Goal: Task Accomplishment & Management: Manage account settings

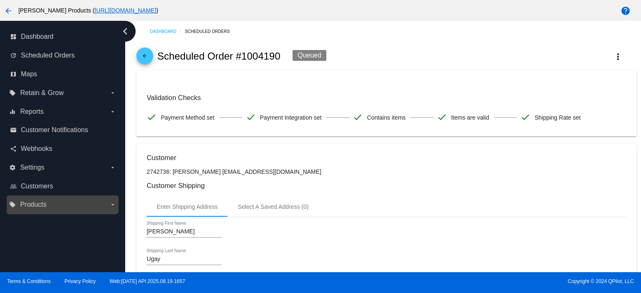
click at [33, 200] on label "local_offer Products arrow_drop_down" at bounding box center [62, 204] width 106 height 13
click at [0, 0] on input "local_offer Products arrow_drop_down" at bounding box center [0, 0] width 0 height 0
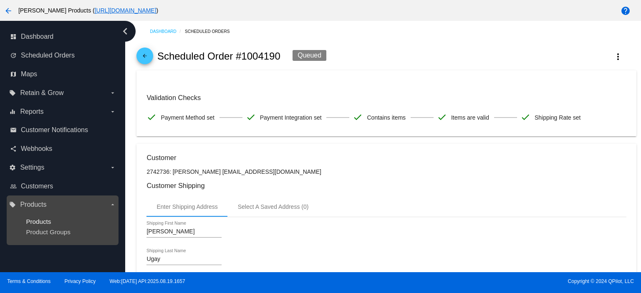
click at [40, 218] on span "Products" at bounding box center [38, 221] width 25 height 7
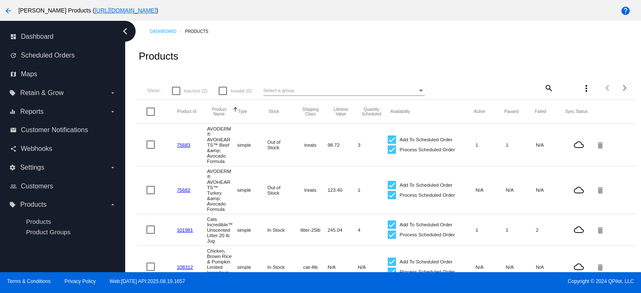
click at [275, 91] on span "Select a group" at bounding box center [278, 90] width 31 height 5
click at [541, 88] on div at bounding box center [320, 146] width 641 height 293
click at [543, 88] on mat-icon "search" at bounding box center [548, 87] width 10 height 13
click at [474, 88] on input "Search" at bounding box center [511, 86] width 83 height 7
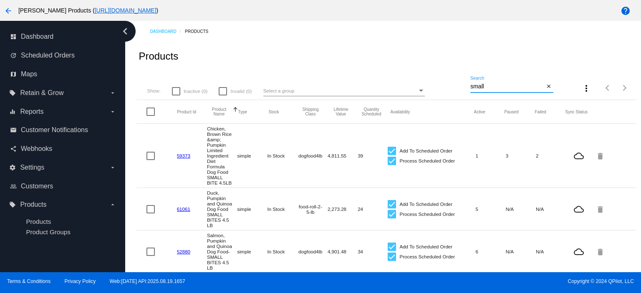
type input "small"
click at [125, 33] on icon "chevron_left" at bounding box center [125, 31] width 13 height 13
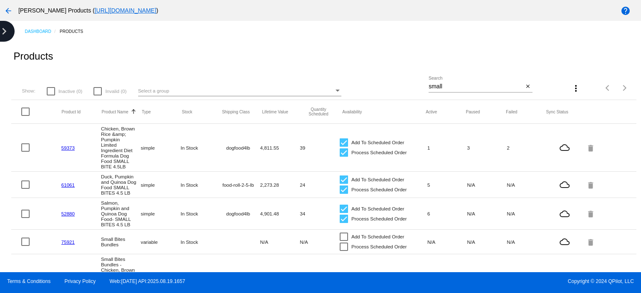
click at [0, 30] on icon "chevron_right" at bounding box center [3, 31] width 13 height 13
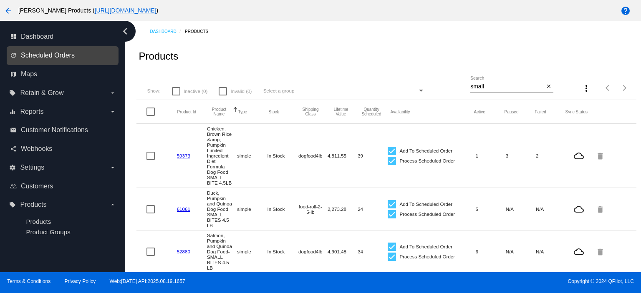
click at [51, 55] on span "Scheduled Orders" at bounding box center [48, 56] width 54 height 8
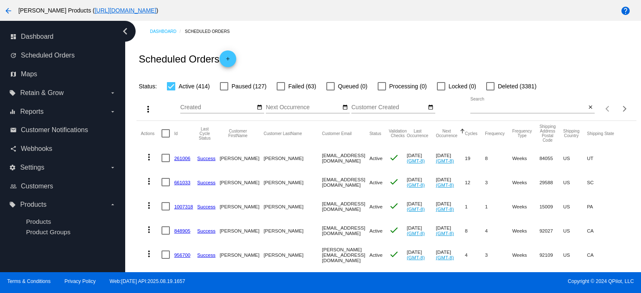
click at [472, 110] on input "Search" at bounding box center [528, 107] width 116 height 7
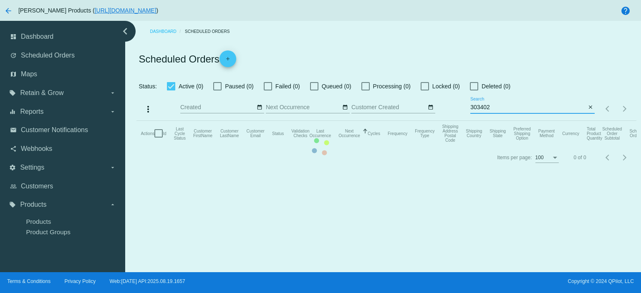
click at [472, 121] on mat-table "Actions Id Last Cycle Status Customer FirstName Customer LastName Customer Emai…" at bounding box center [386, 133] width 500 height 25
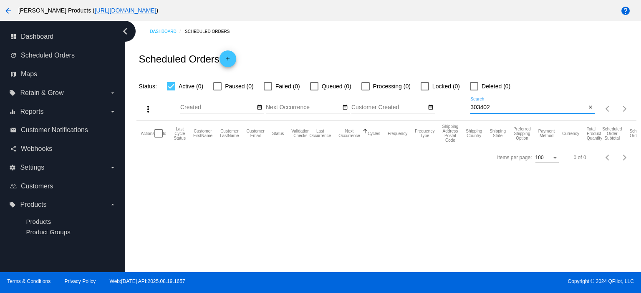
click at [472, 110] on input "303402" at bounding box center [528, 107] width 116 height 7
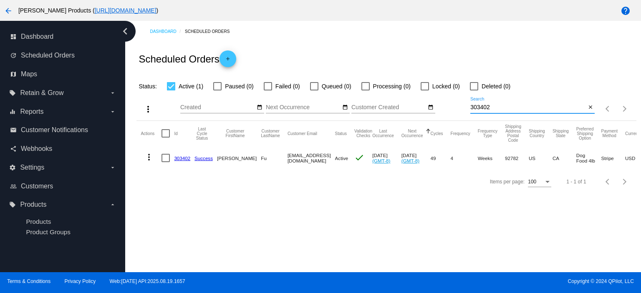
type input "303402"
click at [184, 157] on link "303402" at bounding box center [182, 158] width 16 height 5
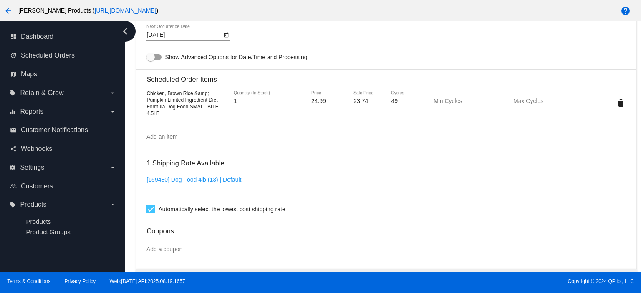
scroll to position [556, 0]
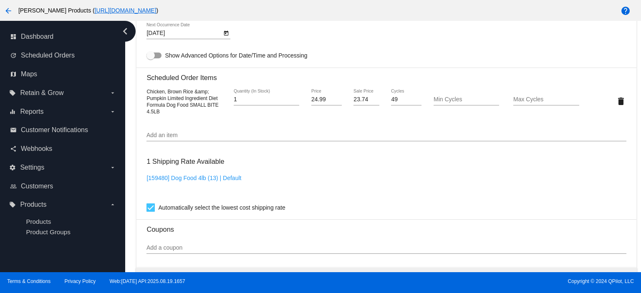
click at [425, 176] on div "1 Shipping Rate Available [159480] Dog Food 4lb (13) | Default Automatically se…" at bounding box center [386, 183] width 480 height 60
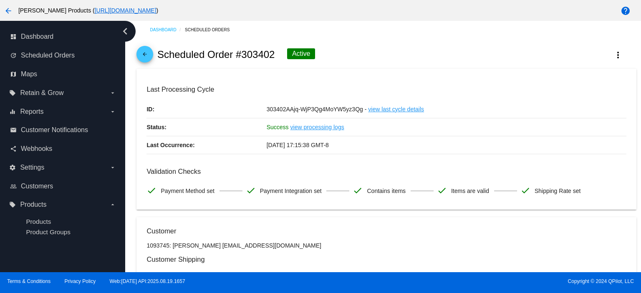
scroll to position [0, 0]
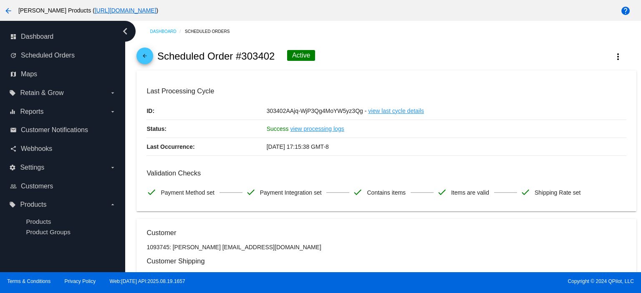
click at [141, 52] on span "arrow_back" at bounding box center [145, 58] width 10 height 20
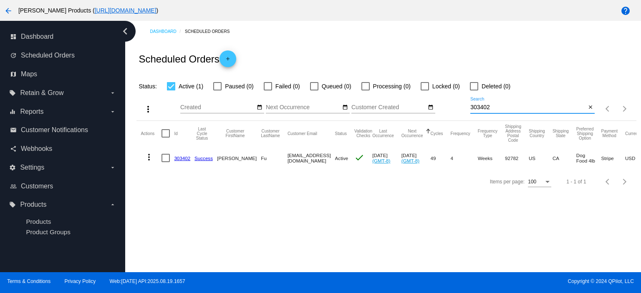
drag, startPoint x: 499, startPoint y: 108, endPoint x: 457, endPoint y: 109, distance: 42.6
click at [457, 109] on div "more_vert Aug Jan Feb Mar [DATE]" at bounding box center [386, 106] width 500 height 30
paste input "[EMAIL_ADDRESS][DOMAIN_NAME]"
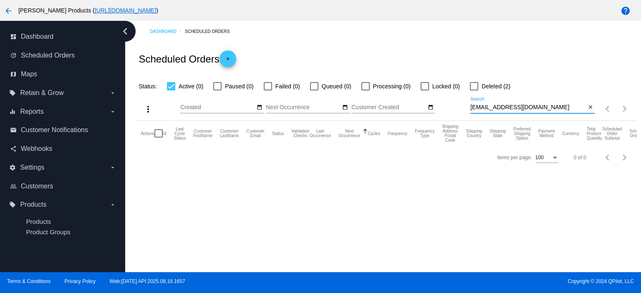
type input "[EMAIL_ADDRESS][DOMAIN_NAME]"
click at [475, 89] on div at bounding box center [474, 86] width 8 height 8
click at [474, 91] on input "Deleted (2)" at bounding box center [474, 91] width 0 height 0
checkbox input "true"
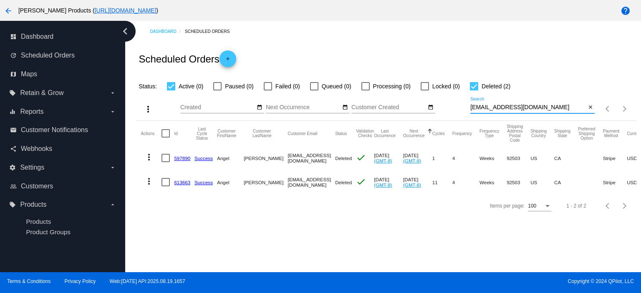
drag, startPoint x: 548, startPoint y: 106, endPoint x: 468, endPoint y: 111, distance: 80.2
click at [468, 111] on div "more_vert Aug Jan Feb Mar [DATE]" at bounding box center [386, 106] width 500 height 30
paste input "N"
type input "[EMAIL_ADDRESS][DOMAIN_NAME]"
click at [180, 183] on link "613663" at bounding box center [182, 182] width 16 height 5
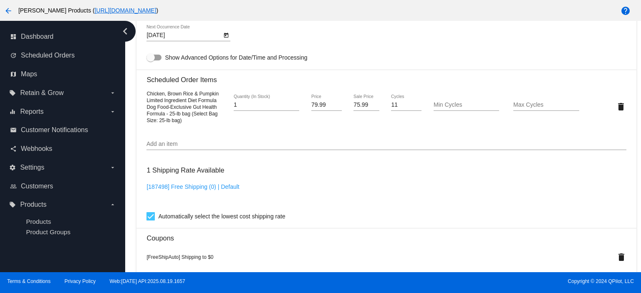
scroll to position [556, 0]
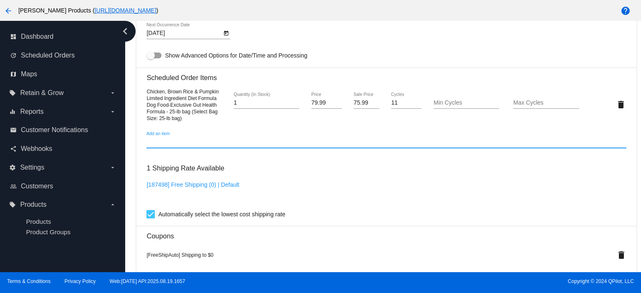
click at [185, 146] on input "Add an item" at bounding box center [386, 142] width 480 height 7
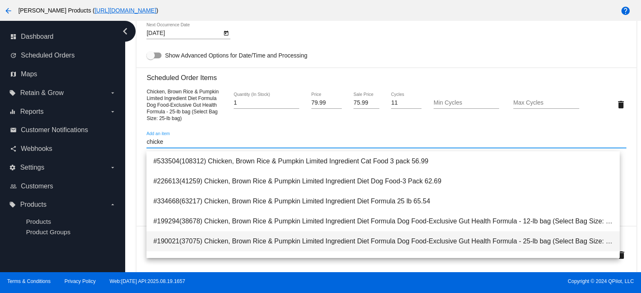
type input "chicke"
click at [401, 238] on span "#190021(37075) Chicken, Brown Rice & Pumpkin Limited Ingredient Diet Formula Do…" at bounding box center [383, 242] width 460 height 20
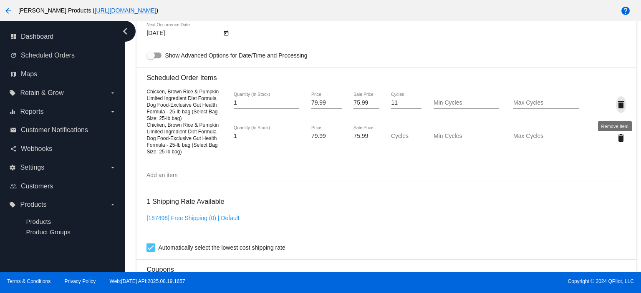
click at [616, 108] on mat-icon "delete" at bounding box center [621, 105] width 10 height 10
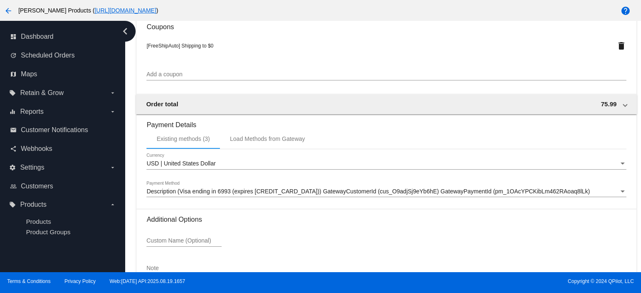
scroll to position [779, 0]
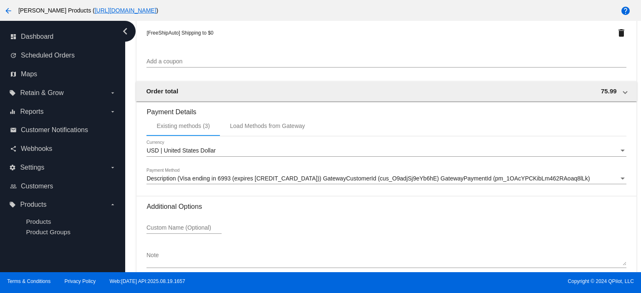
click at [249, 182] on span "Description (Visa ending in 6993 (expires [CREDIT_CARD_DATA])) GatewayCustomerI…" at bounding box center [367, 178] width 443 height 7
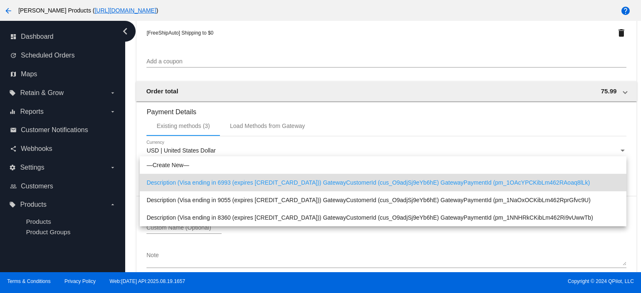
click at [249, 184] on span "Description (Visa ending in 6993 (expires [CREDIT_CARD_DATA])) GatewayCustomerI…" at bounding box center [382, 183] width 473 height 18
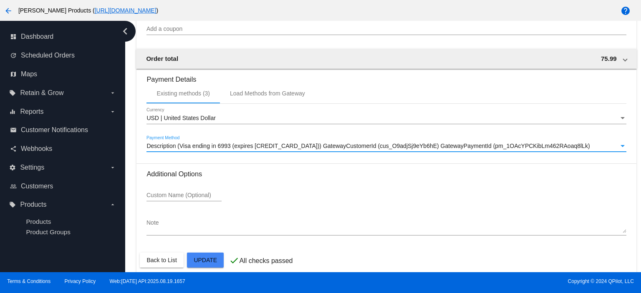
scroll to position [824, 0]
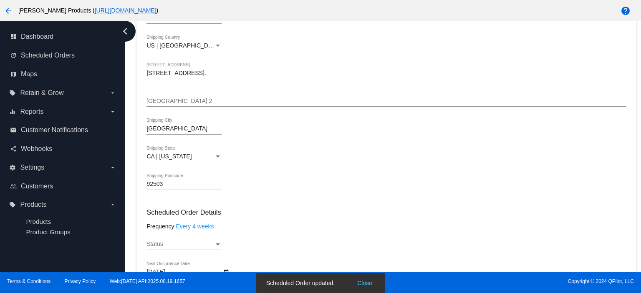
scroll to position [268, 0]
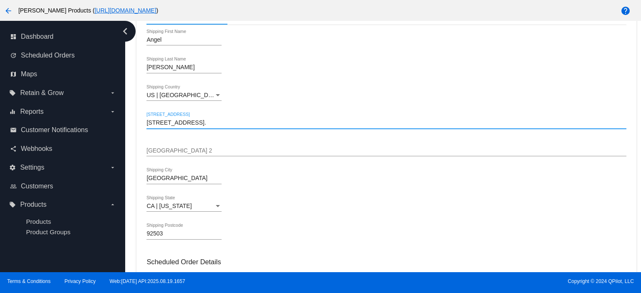
click at [149, 122] on input "[STREET_ADDRESS]." at bounding box center [386, 123] width 480 height 7
drag, startPoint x: 260, startPoint y: 122, endPoint x: 206, endPoint y: 121, distance: 54.7
click at [206, 121] on input "[STREET_ADDRESS]." at bounding box center [386, 123] width 480 height 7
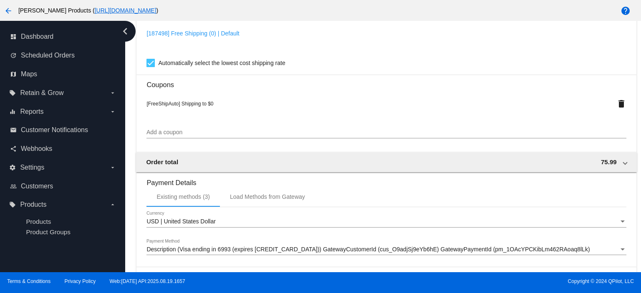
scroll to position [824, 0]
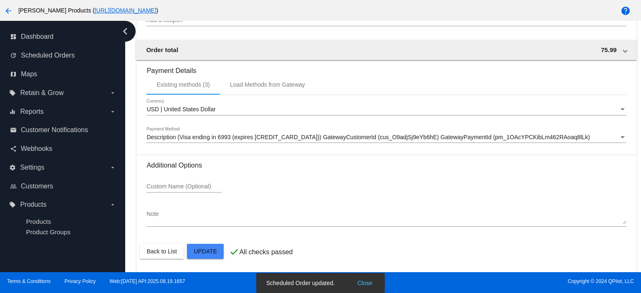
type input "[STREET_ADDRESS]"
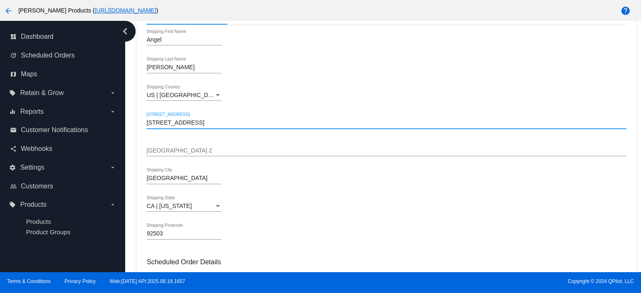
scroll to position [379, 0]
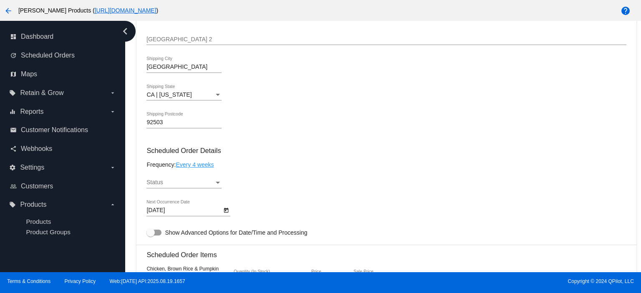
click at [160, 183] on mat-card "Customer 2993822: [PERSON_NAME] [EMAIL_ADDRESS][DOMAIN_NAME] Customer Shipping …" at bounding box center [386, 277] width 500 height 874
click at [161, 186] on span "Status" at bounding box center [154, 182] width 17 height 7
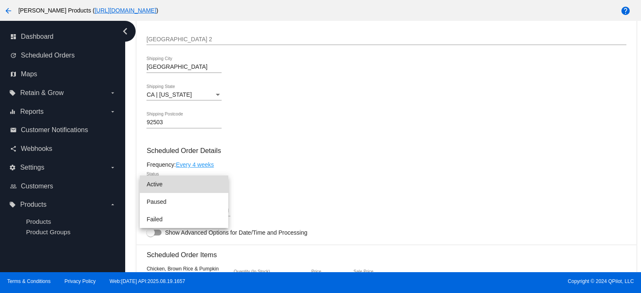
click at [161, 185] on span "Active" at bounding box center [183, 185] width 75 height 18
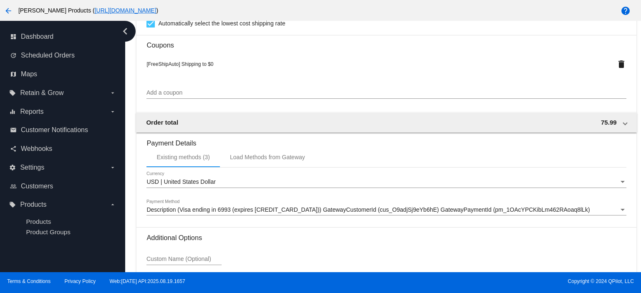
scroll to position [768, 0]
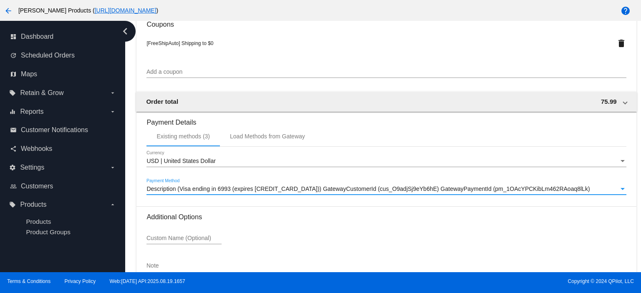
click at [225, 192] on span "Description (Visa ending in 6993 (expires [CREDIT_CARD_DATA])) GatewayCustomerI…" at bounding box center [367, 189] width 443 height 7
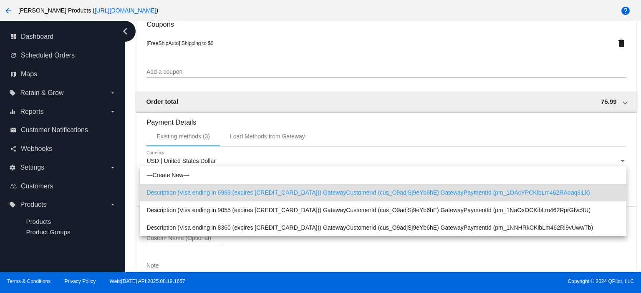
click at [351, 133] on div at bounding box center [320, 146] width 641 height 293
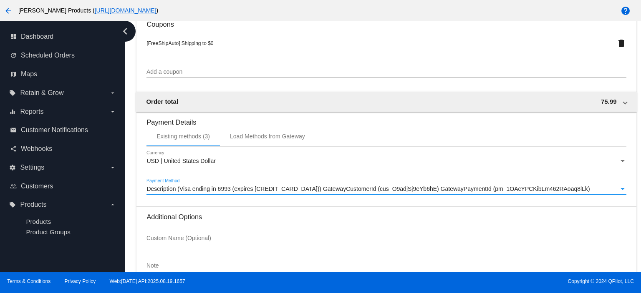
click at [244, 192] on span "Description (Visa ending in 6993 (expires [CREDIT_CARD_DATA])) GatewayCustomerI…" at bounding box center [367, 189] width 443 height 7
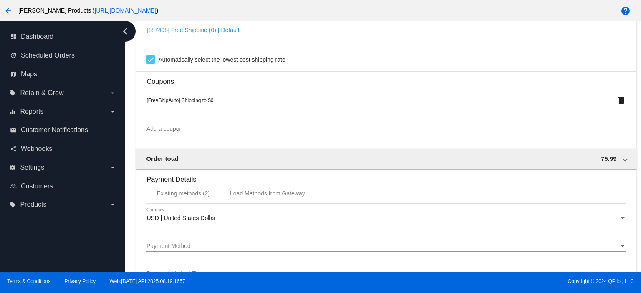
scroll to position [779, 0]
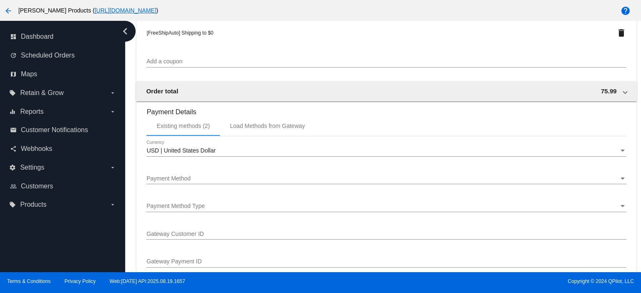
click at [188, 180] on span "Payment Method" at bounding box center [168, 178] width 44 height 7
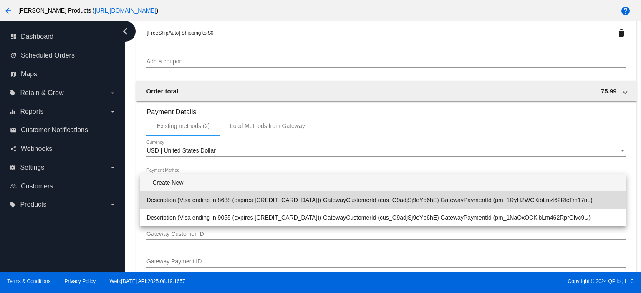
click at [240, 195] on span "Description (Visa ending in 8688 (expires 02/29)) GatewayCustomerId (cus_O9adjS…" at bounding box center [382, 201] width 473 height 18
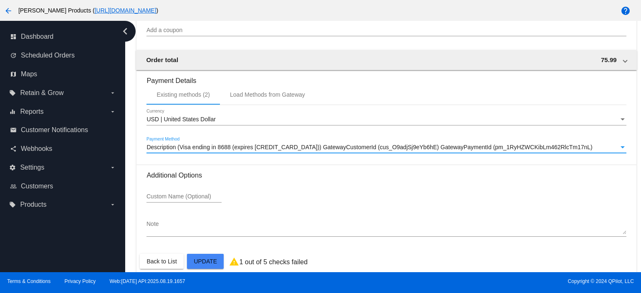
scroll to position [824, 0]
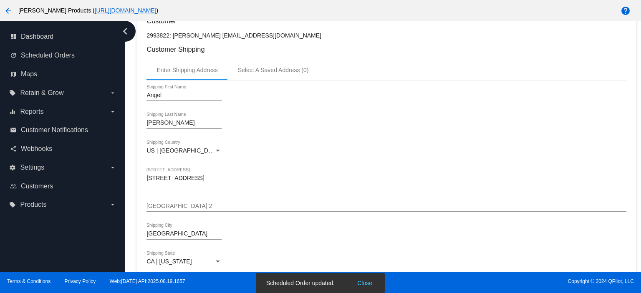
scroll to position [0, 0]
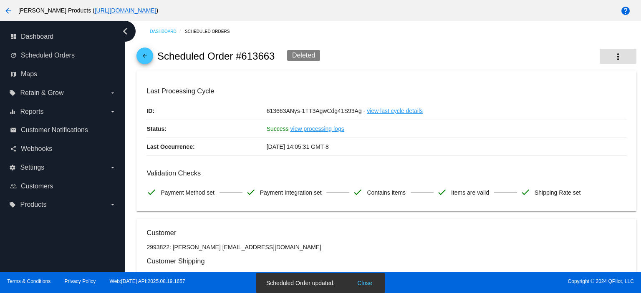
click at [613, 60] on mat-icon "more_vert" at bounding box center [618, 57] width 10 height 10
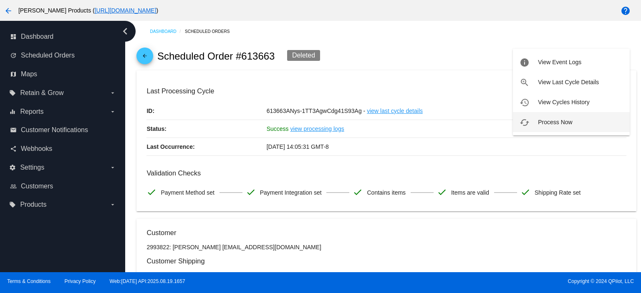
click at [550, 125] on span "Process Now" at bounding box center [555, 122] width 34 height 7
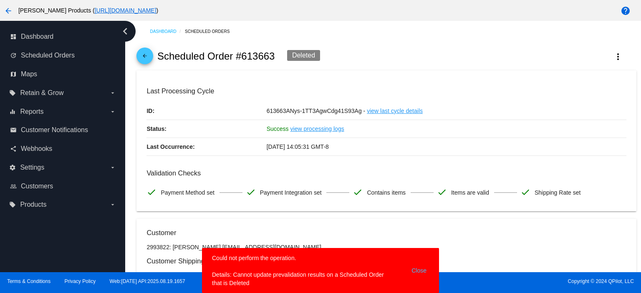
click at [414, 270] on button "Close" at bounding box center [419, 270] width 20 height 33
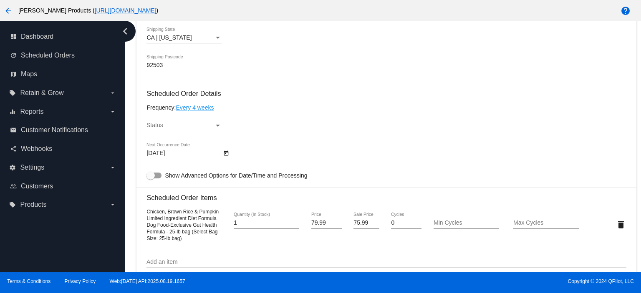
scroll to position [445, 0]
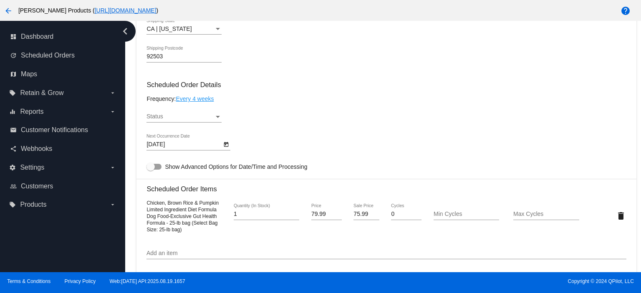
click at [161, 114] on div "Status Status" at bounding box center [183, 114] width 75 height 16
click at [159, 121] on span "Active" at bounding box center [183, 119] width 75 height 18
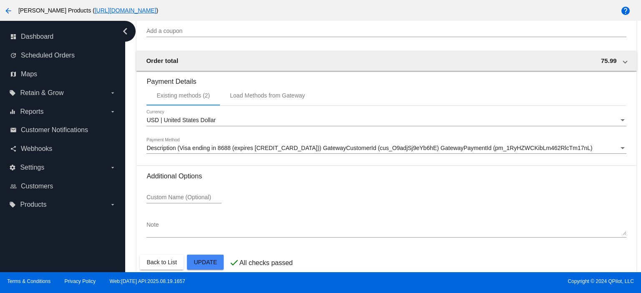
scroll to position [824, 0]
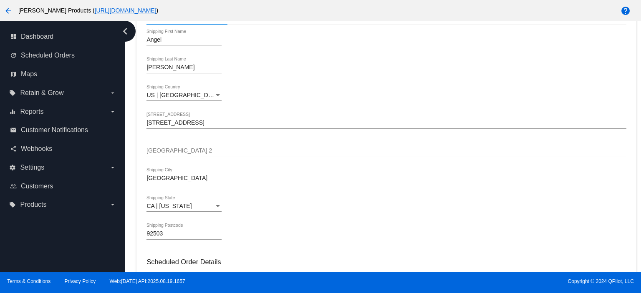
scroll to position [0, 0]
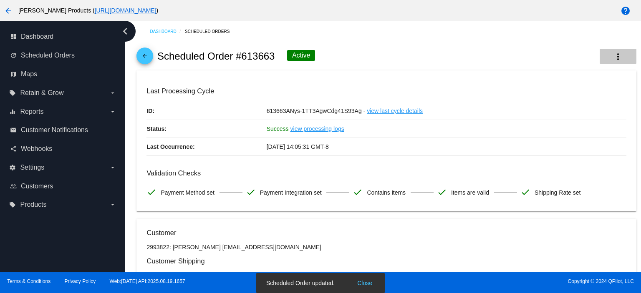
click at [613, 55] on mat-icon "more_vert" at bounding box center [618, 57] width 10 height 10
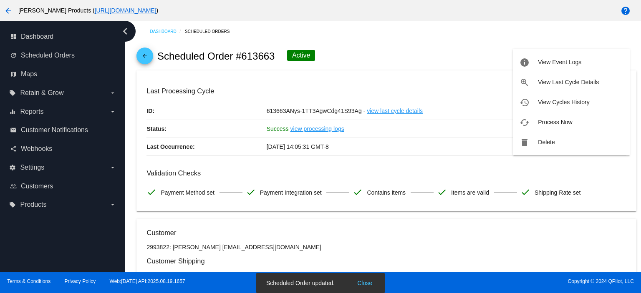
click at [559, 120] on span "Process Now" at bounding box center [555, 122] width 34 height 7
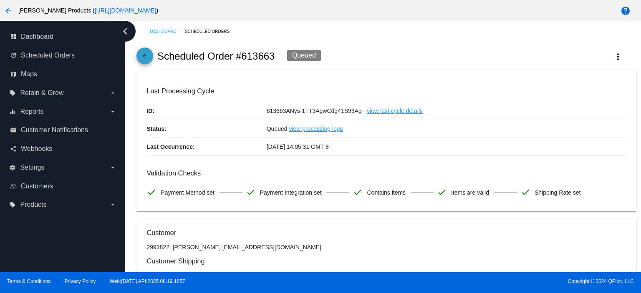
click at [144, 54] on mat-icon "arrow_back" at bounding box center [145, 58] width 10 height 10
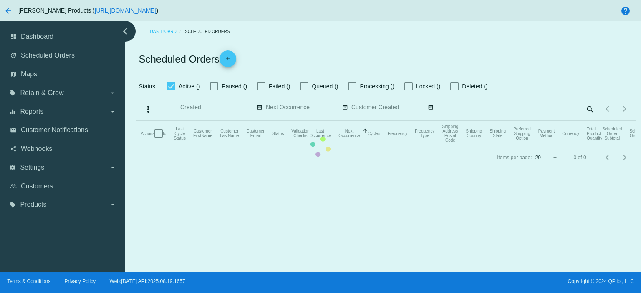
checkbox input "true"
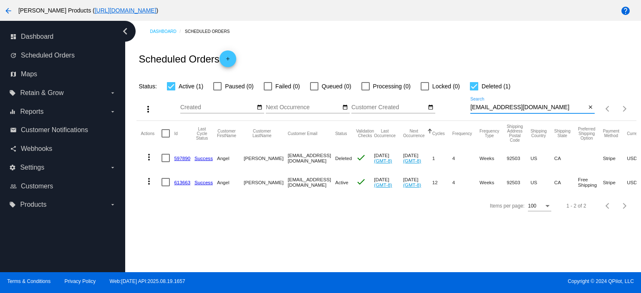
drag, startPoint x: 553, startPoint y: 109, endPoint x: 456, endPoint y: 116, distance: 97.1
click at [456, 116] on div "more_vert Aug Jan Feb Mar [DATE]" at bounding box center [386, 106] width 500 height 30
paste input "jgbolling@comcast"
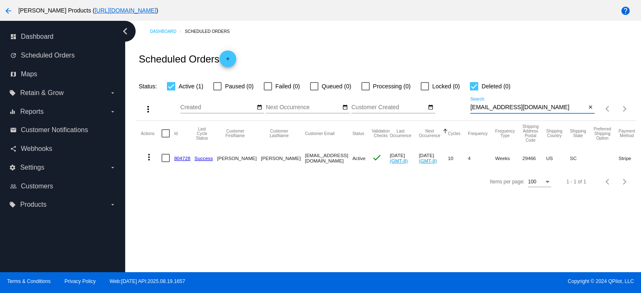
type input "jgbolling@comcast.net"
click at [182, 157] on link "804728" at bounding box center [182, 158] width 16 height 5
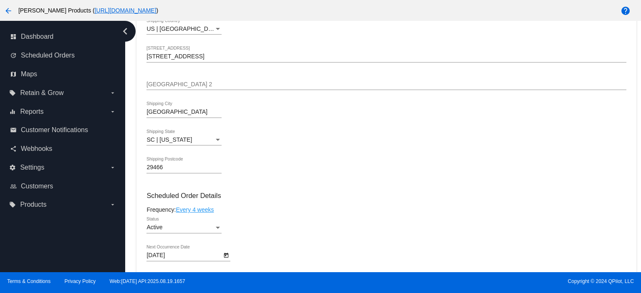
scroll to position [501, 0]
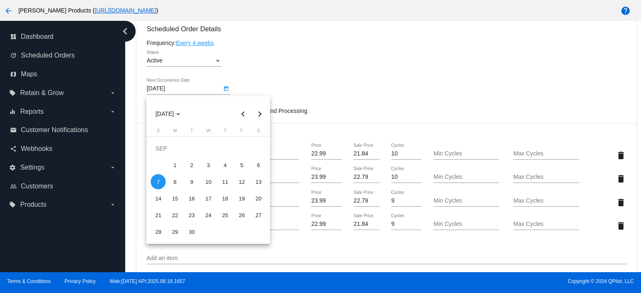
click at [175, 89] on body "arrow_back Lucy Pet Products ( https://www.lucypetproducts.com ) help dashboard…" at bounding box center [320, 146] width 641 height 293
click at [258, 116] on button "Next month" at bounding box center [259, 114] width 17 height 17
click at [192, 164] on div "7" at bounding box center [191, 165] width 15 height 15
type input "10/7/2025"
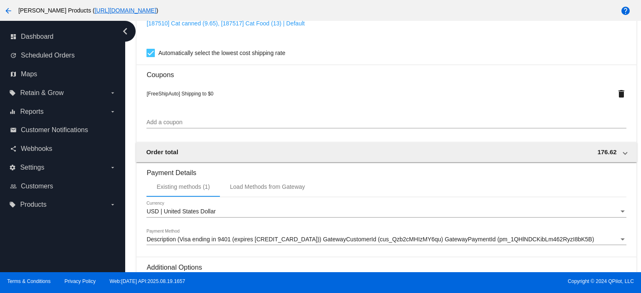
scroll to position [884, 0]
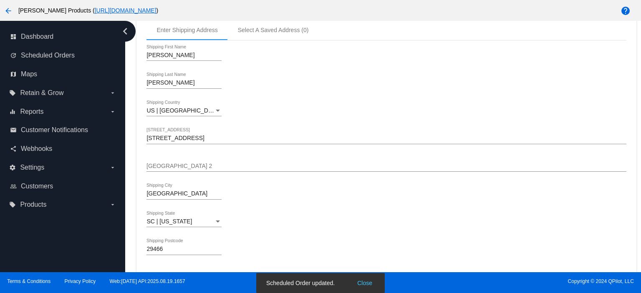
scroll to position [49, 0]
